Goal: Use online tool/utility: Utilize a website feature to perform a specific function

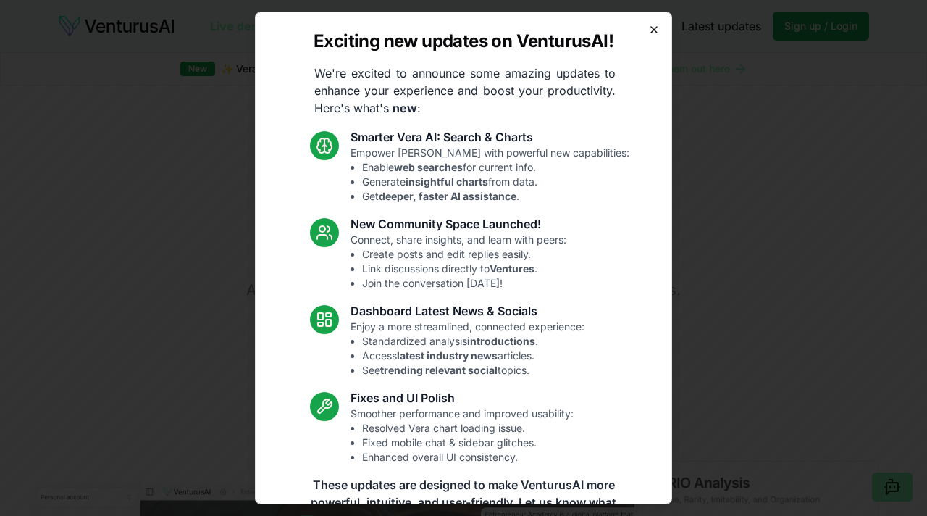
click at [652, 30] on icon "button" at bounding box center [654, 30] width 6 height 6
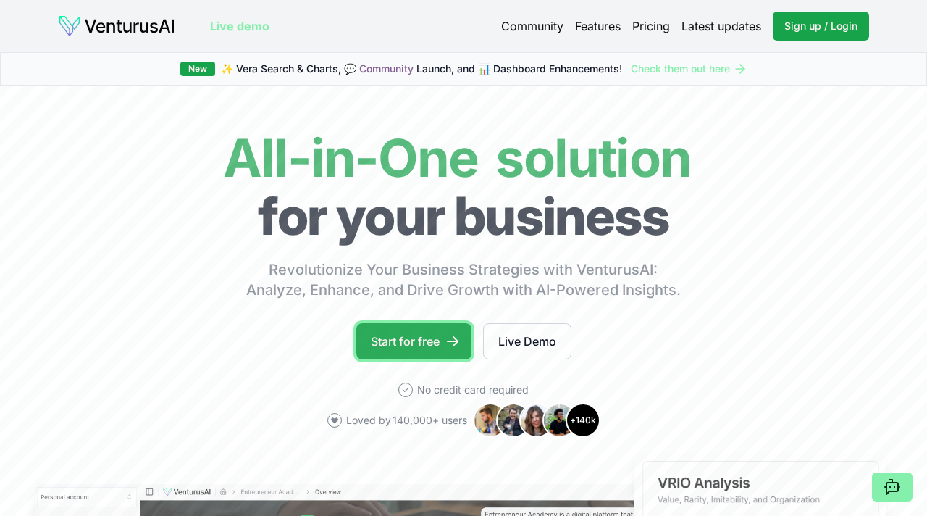
click at [420, 324] on link "Start for free" at bounding box center [413, 341] width 115 height 36
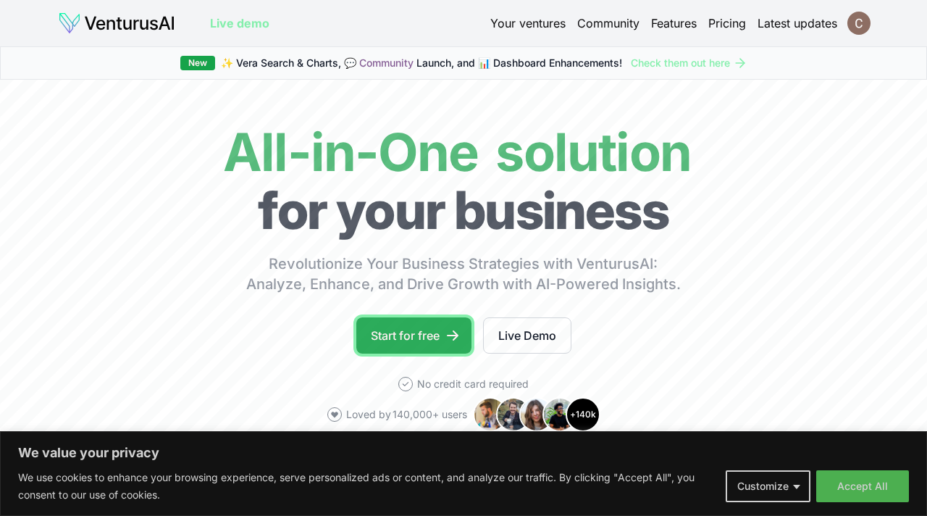
click at [446, 345] on link "Start for free" at bounding box center [413, 335] width 115 height 36
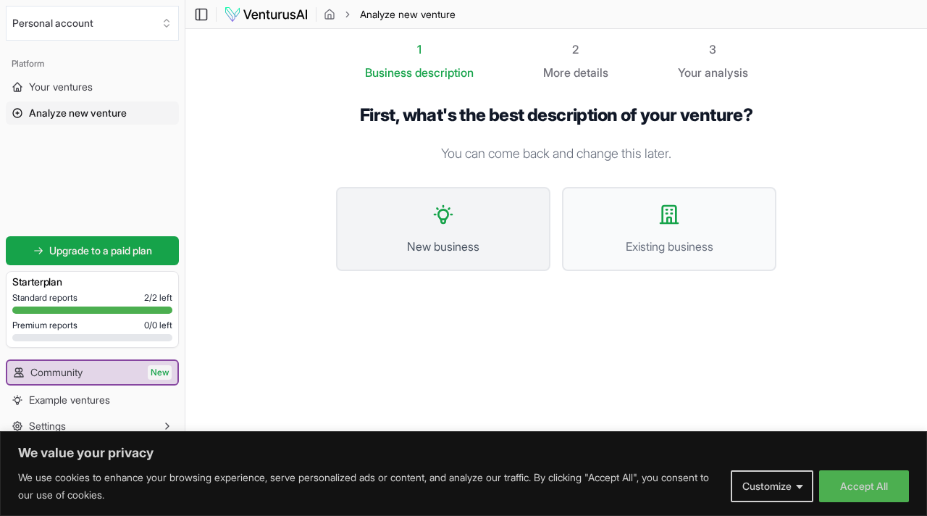
click at [460, 256] on button "New business" at bounding box center [443, 229] width 214 height 84
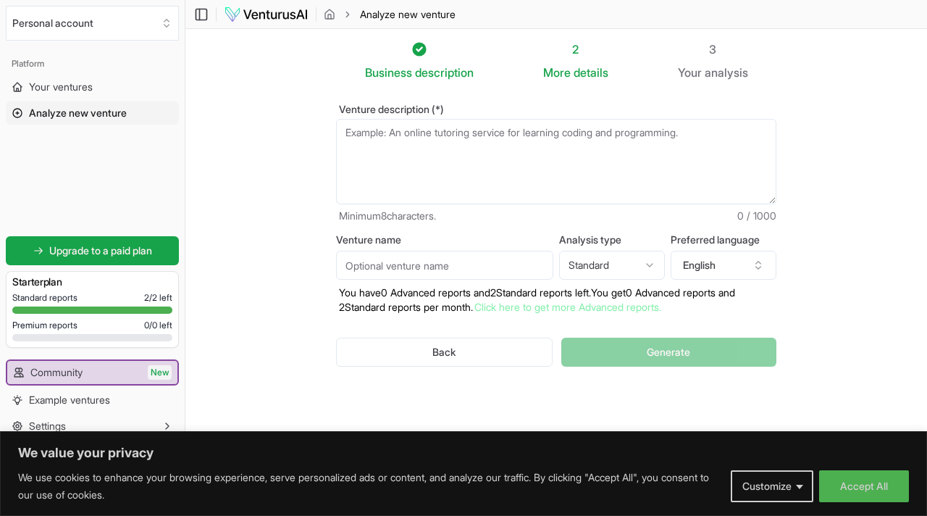
click at [463, 143] on textarea "Venture description (*)" at bounding box center [556, 161] width 440 height 85
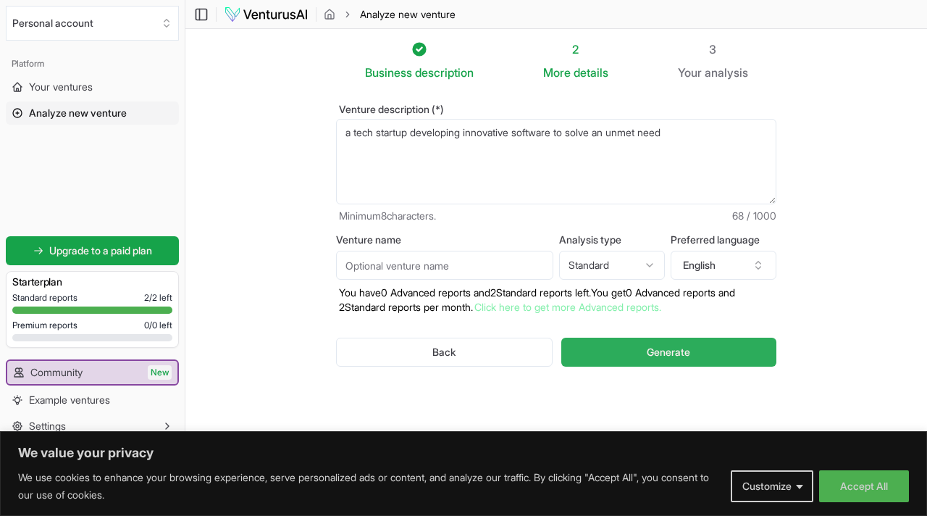
type textarea "a tech startup developing innovative software to solve an unmet need"
click at [642, 346] on button "Generate" at bounding box center [668, 351] width 215 height 29
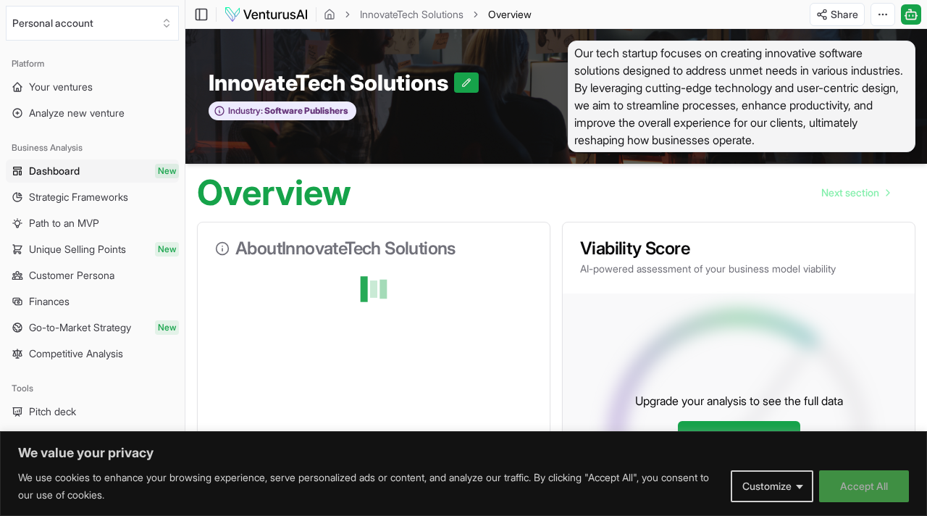
click at [849, 481] on button "Accept All" at bounding box center [864, 486] width 90 height 32
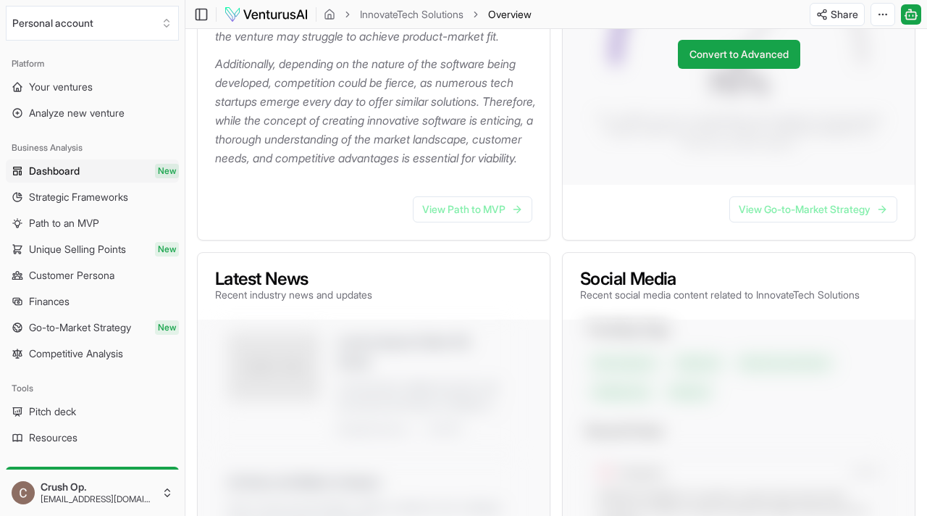
scroll to position [398, 0]
click at [453, 222] on link "View Path to MVP" at bounding box center [472, 209] width 119 height 26
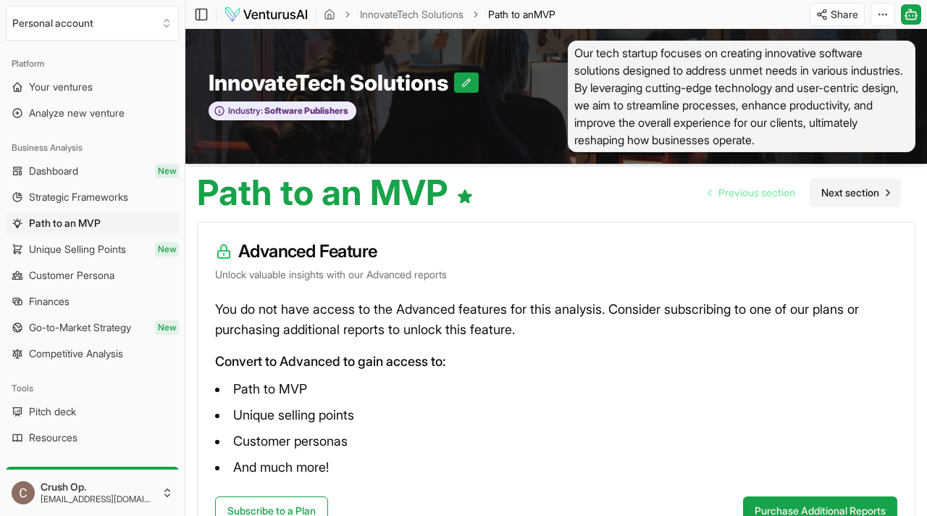
click at [838, 193] on span "Next section" at bounding box center [850, 192] width 58 height 14
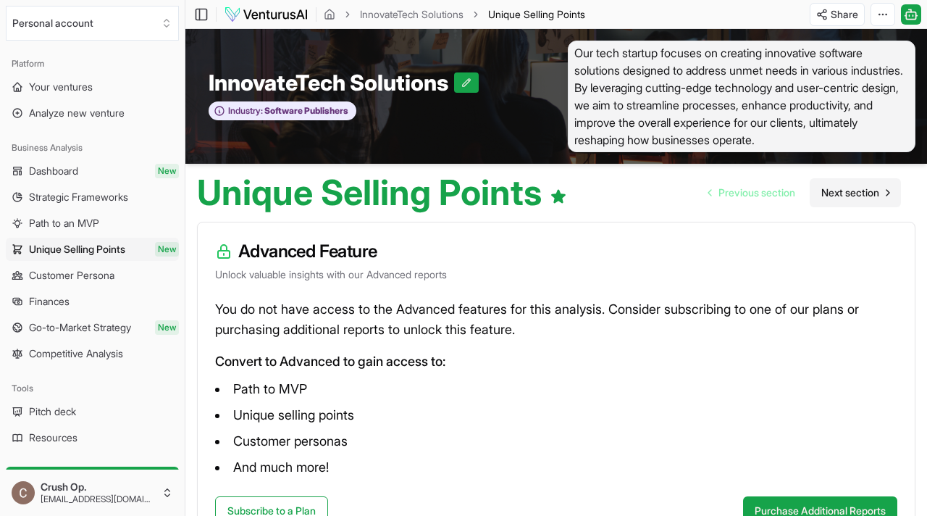
click at [865, 190] on span "Next section" at bounding box center [850, 192] width 58 height 14
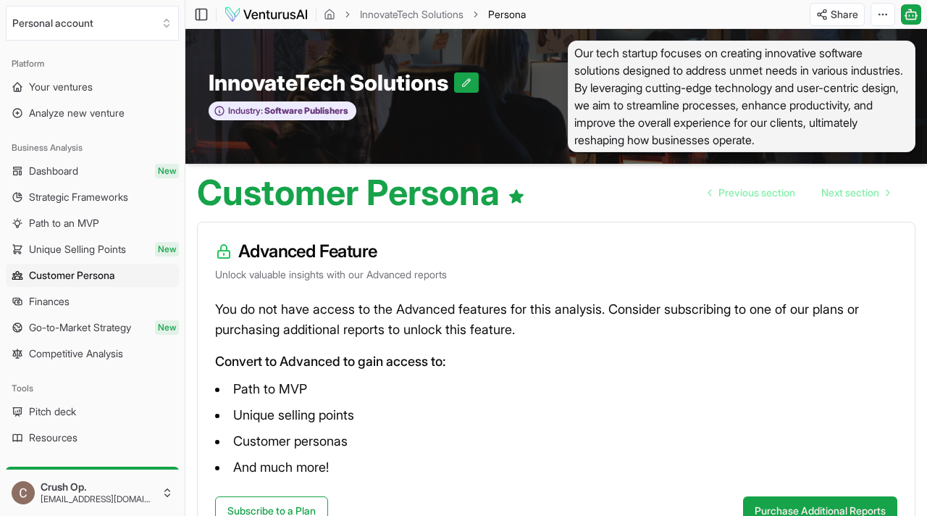
click at [266, 392] on li "Path to MVP" at bounding box center [556, 388] width 682 height 23
click at [366, 391] on li "Path to MVP" at bounding box center [556, 388] width 682 height 23
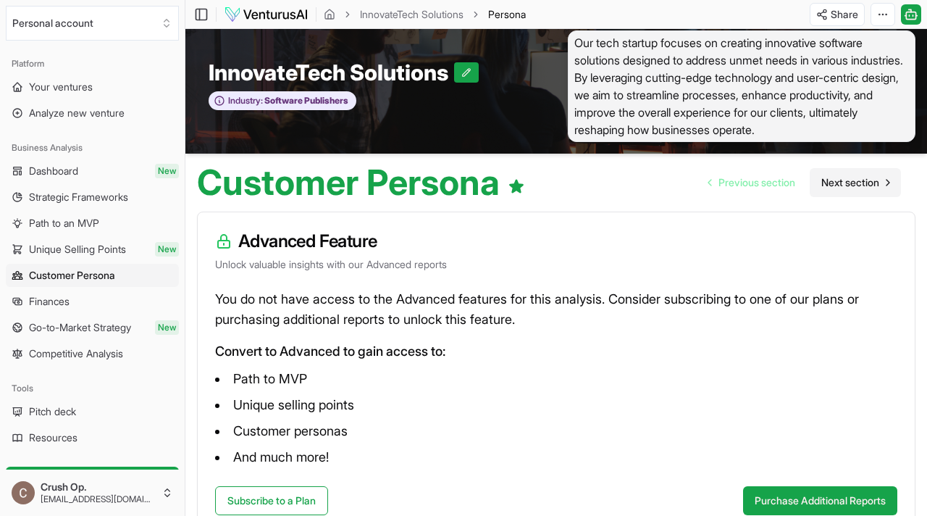
click at [865, 178] on span "Next section" at bounding box center [850, 182] width 58 height 14
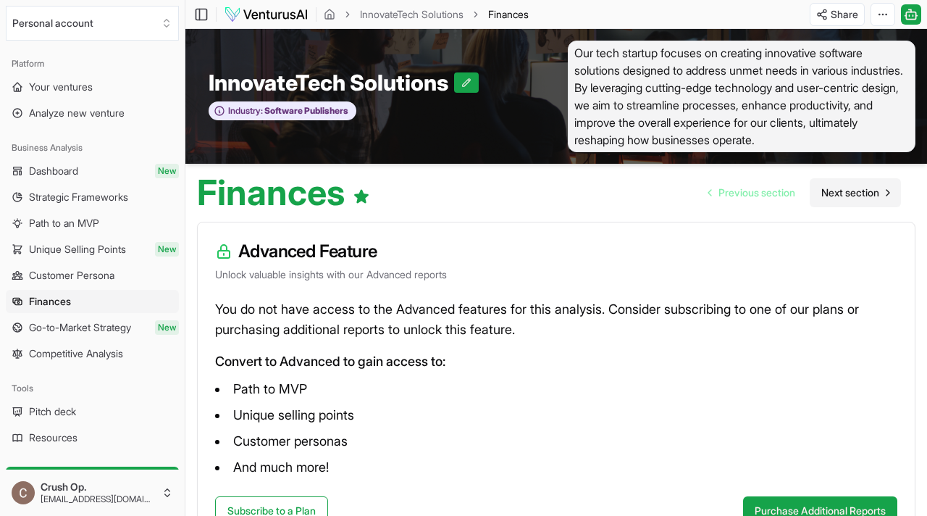
click at [865, 178] on link "Next section" at bounding box center [855, 192] width 91 height 29
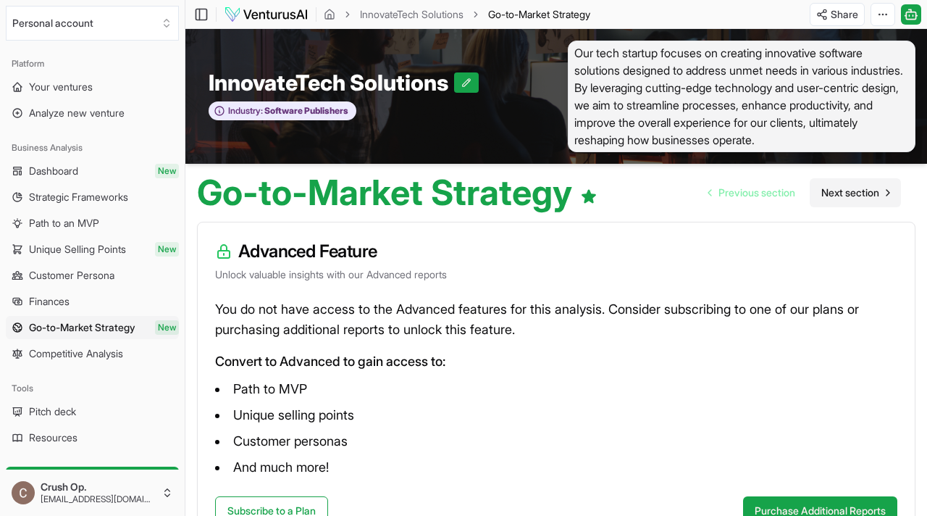
click at [865, 178] on link "Next section" at bounding box center [855, 192] width 91 height 29
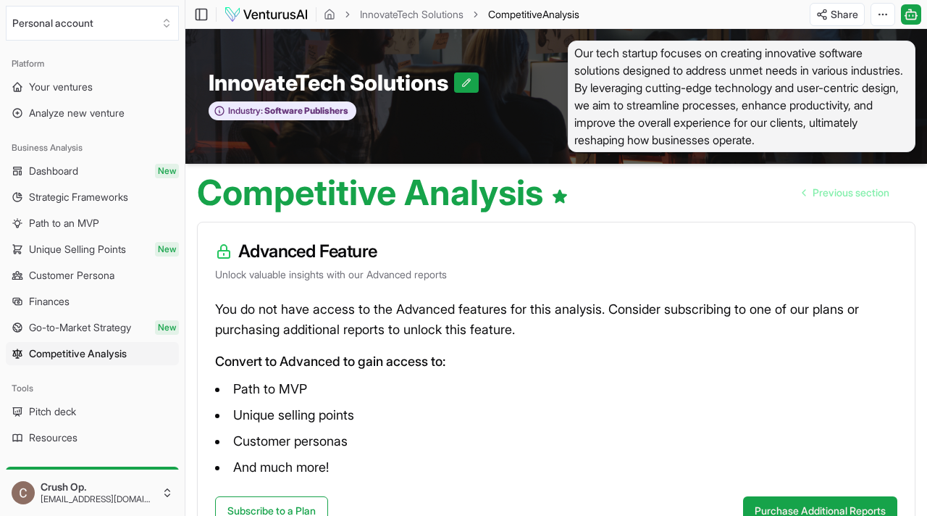
click at [865, 178] on link "Previous section" at bounding box center [846, 192] width 110 height 29
